Goal: Information Seeking & Learning: Learn about a topic

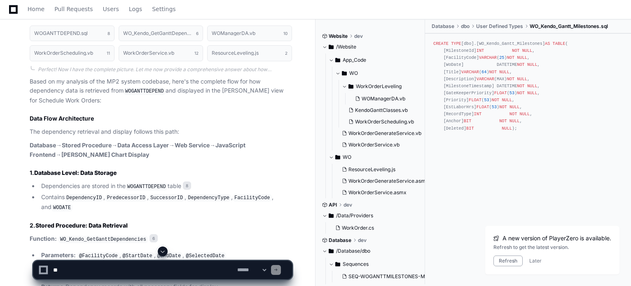
scroll to position [2630, 0]
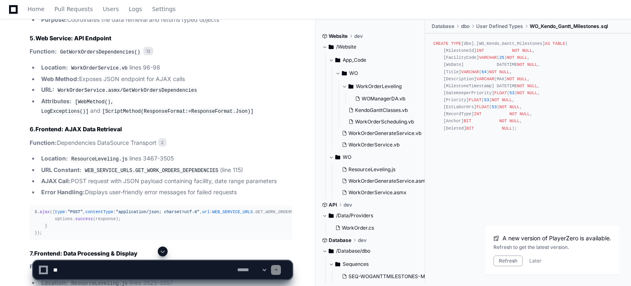
scroll to position [3047, 0]
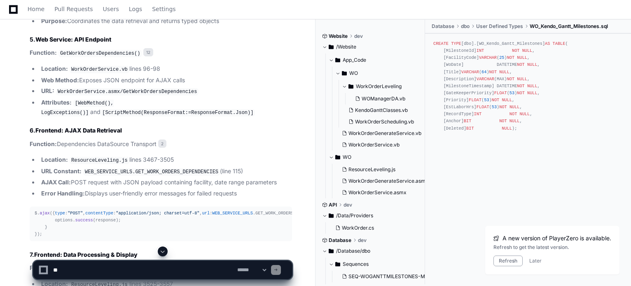
click at [133, 89] on code "WorkOrderService.asmx/GetWorkOrdersDependencies" at bounding box center [127, 91] width 142 height 7
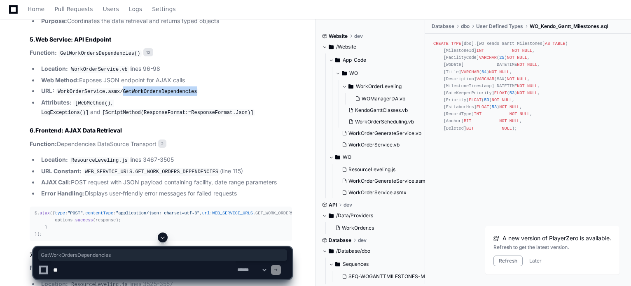
copy code "GetWorkOrdersDependencies"
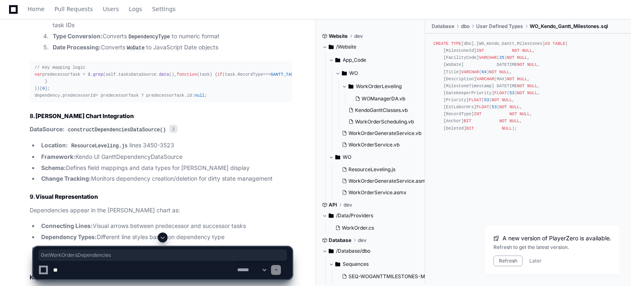
scroll to position [3372, 0]
click at [118, 133] on code "constructDependenciesDataSource()" at bounding box center [116, 129] width 101 height 7
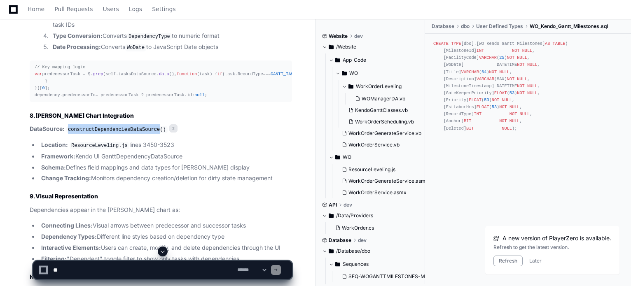
click at [118, 133] on code "constructDependenciesDataSource()" at bounding box center [116, 129] width 101 height 7
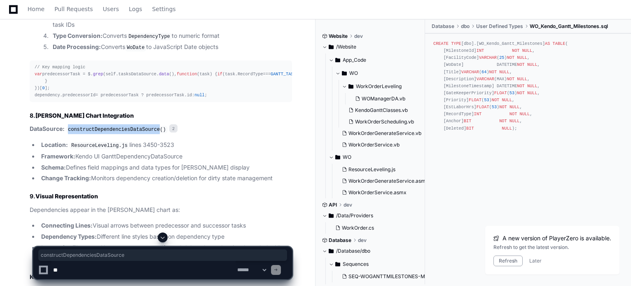
copy code "constructDependenciesDataSource"
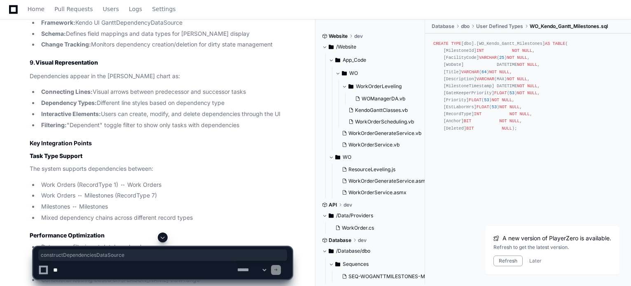
scroll to position [3500, 0]
